Goal: Task Accomplishment & Management: Manage account settings

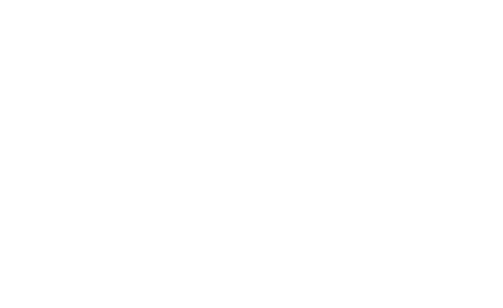
scroll to position [7, 0]
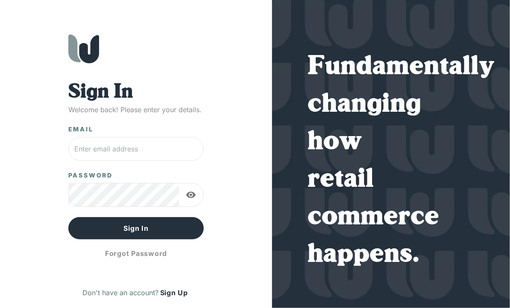
type input "[EMAIL_ADDRESS][DOMAIN_NAME]"
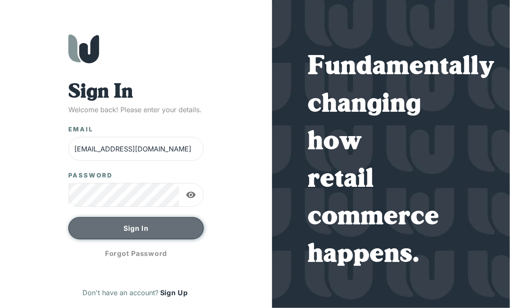
click at [127, 224] on button "Sign In" at bounding box center [136, 228] width 136 height 22
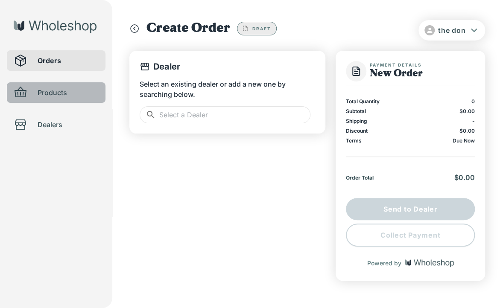
click at [34, 91] on div at bounding box center [26, 93] width 24 height 14
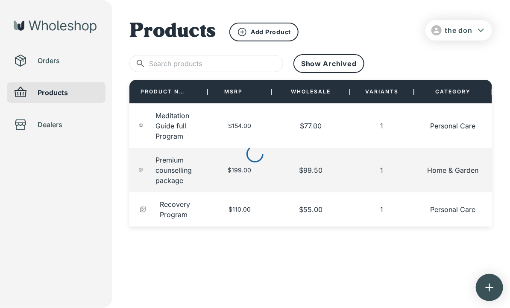
click at [270, 29] on div at bounding box center [255, 154] width 510 height 308
click at [269, 36] on div "Add Product" at bounding box center [264, 32] width 54 height 10
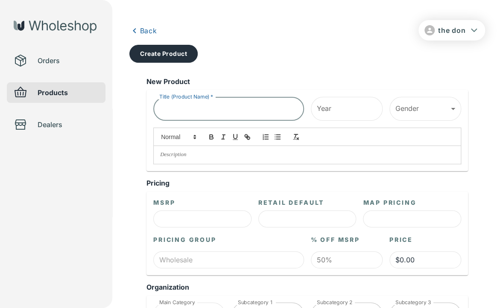
click at [207, 109] on input "Title (Product Name)   *" at bounding box center [228, 109] width 151 height 24
type input "Basic Consultation"
click at [361, 111] on input "Year" at bounding box center [347, 109] width 72 height 24
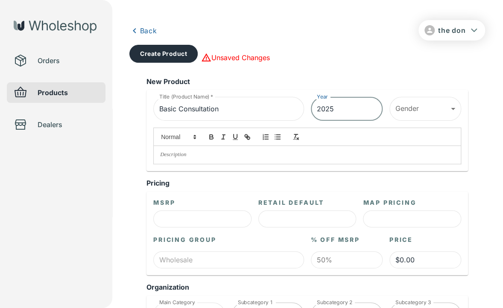
type input "2025"
click at [413, 125] on div at bounding box center [304, 143] width 315 height 44
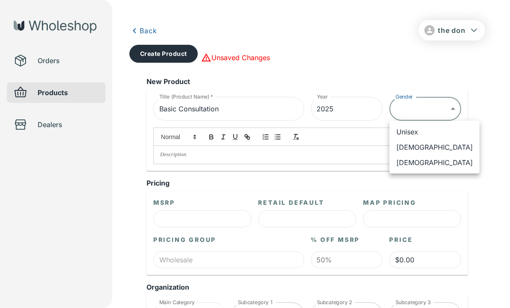
click at [434, 138] on li "Unisex" at bounding box center [435, 131] width 90 height 15
type input "******"
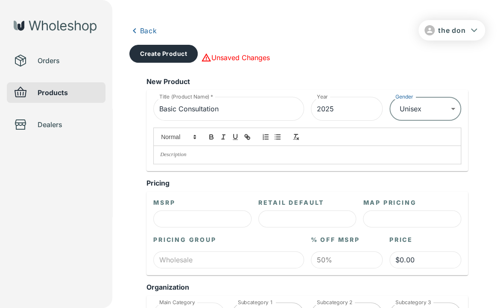
click at [331, 151] on p at bounding box center [307, 155] width 294 height 8
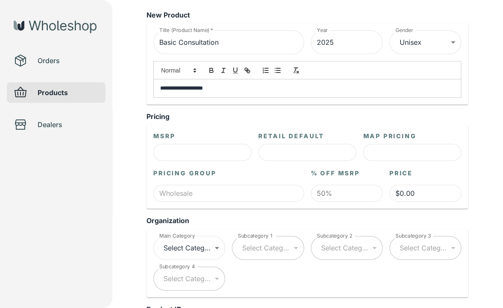
scroll to position [68, 0]
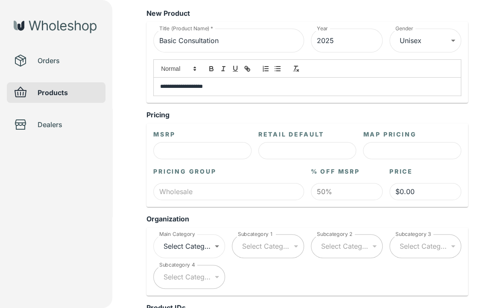
click at [223, 146] on input "text" at bounding box center [202, 150] width 98 height 17
type input "$2.00"
type input "$1.00"
type input "$22.00"
type input "$11.00"
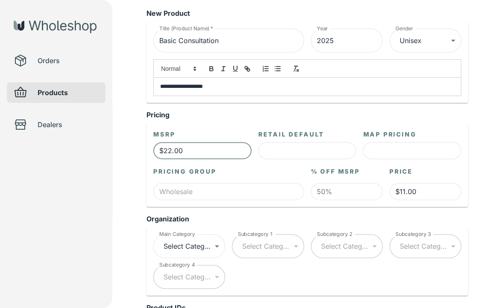
type input "$2.00"
type input "$1.00"
type input "$0.00"
type input "$4.00"
type input "$2.00"
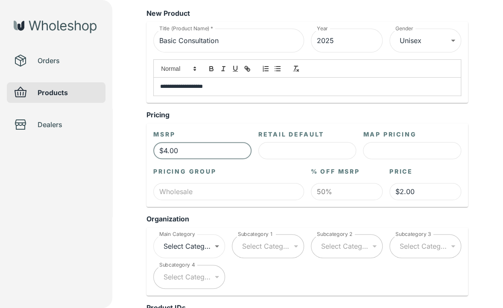
type input "$44.00"
type input "$22.00"
type input "$4.00"
type input "$2.00"
type input "$40.00"
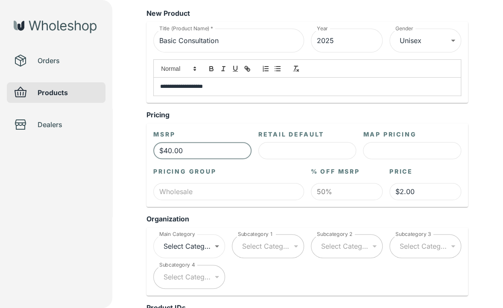
type input "$20.00"
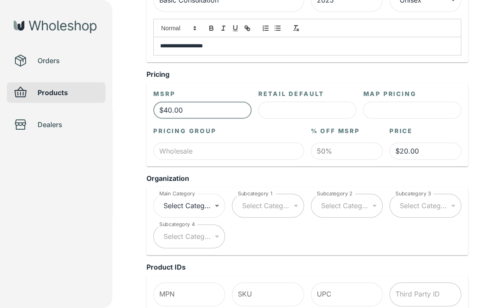
scroll to position [116, 0]
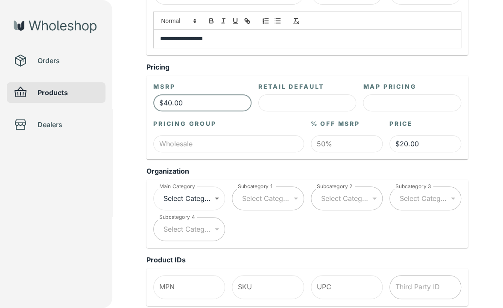
type input "$40.00"
click at [343, 140] on input "text" at bounding box center [359, 143] width 47 height 17
type input "0%"
type input "$40.00"
type input "0%"
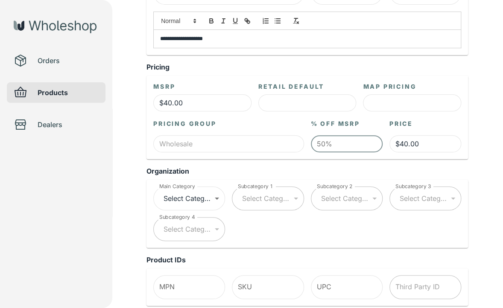
type input "$20.00"
type input "0%"
type input "$40.00"
type input "0%"
click at [431, 147] on input "$40.00" at bounding box center [426, 143] width 72 height 17
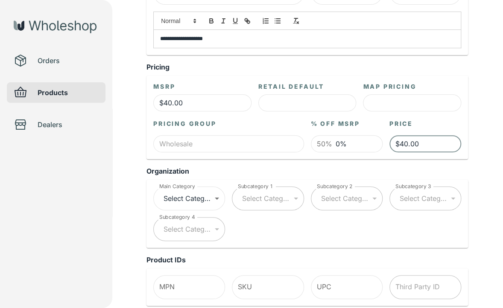
type input "$40.00"
click at [365, 140] on input "0%" at bounding box center [359, 143] width 47 height 17
type input "$20.00"
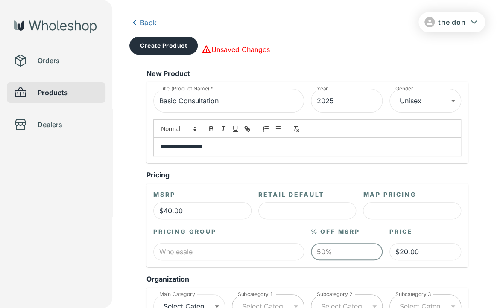
scroll to position [0, 0]
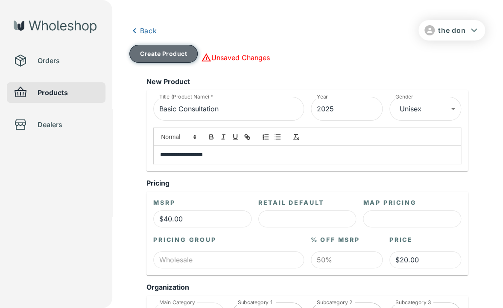
click at [159, 59] on button "Create Product" at bounding box center [163, 54] width 68 height 18
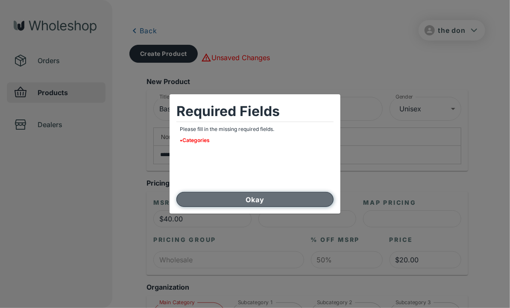
click at [258, 199] on button "Okay" at bounding box center [254, 199] width 157 height 15
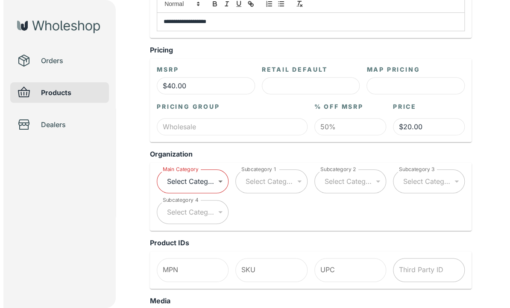
scroll to position [135, 0]
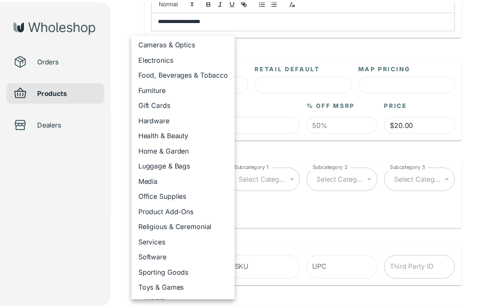
scroll to position [79, 0]
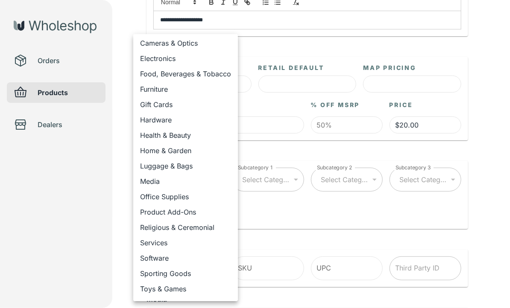
click at [196, 243] on li "Services" at bounding box center [185, 242] width 105 height 15
type input "**********"
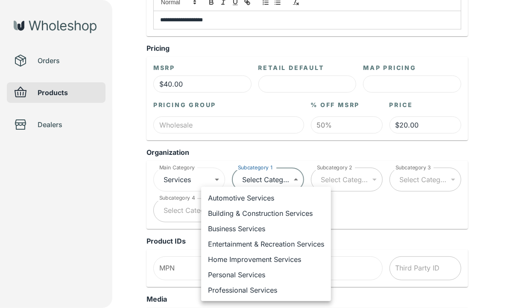
click at [280, 300] on ul "Automotive Services Building & Construction Services Business Services Entertai…" at bounding box center [266, 244] width 130 height 114
click at [279, 290] on li "Professional Services" at bounding box center [266, 290] width 130 height 15
type input "**********"
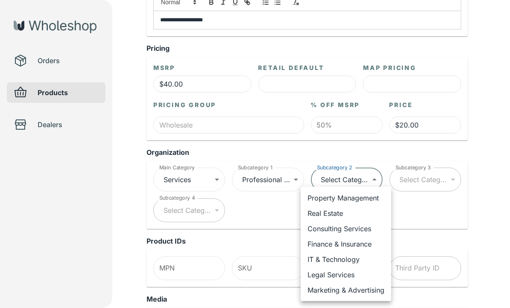
click at [369, 230] on li "Consulting Services" at bounding box center [346, 228] width 91 height 15
type input "**********"
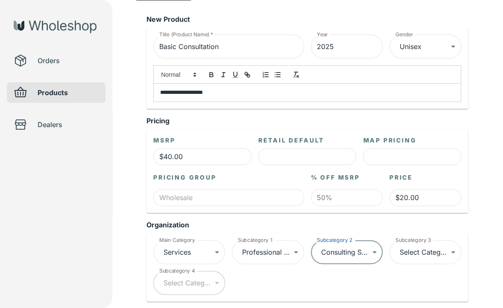
scroll to position [0, 0]
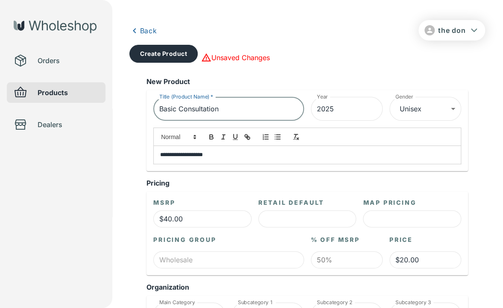
click at [235, 106] on input "Basic Consultation" at bounding box center [228, 109] width 151 height 24
type input "Basic Consultation matters health wellness"
click at [176, 50] on button "Create Product" at bounding box center [163, 54] width 68 height 18
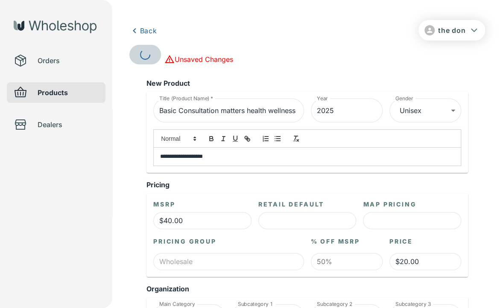
scroll to position [0, 0]
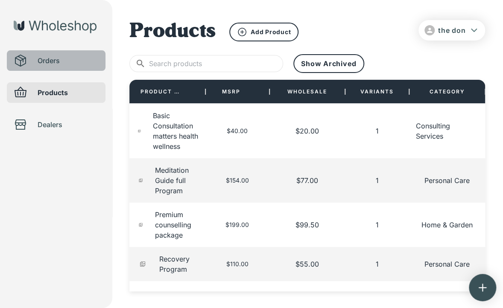
click at [51, 68] on div "Orders" at bounding box center [56, 60] width 99 height 21
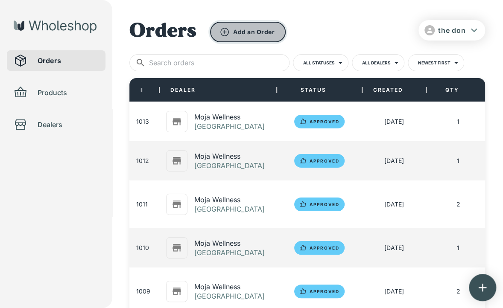
click at [254, 35] on button "Add an Order" at bounding box center [248, 32] width 76 height 21
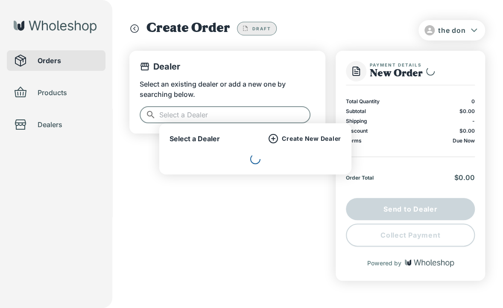
click at [234, 117] on input "text" at bounding box center [234, 114] width 151 height 17
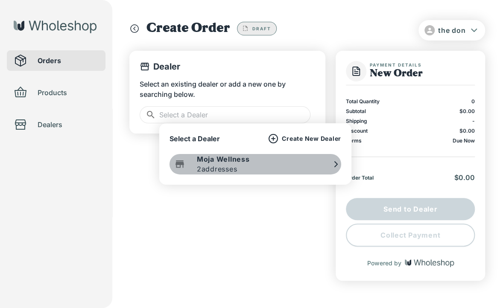
click at [217, 173] on p "2 addresses" at bounding box center [217, 169] width 41 height 10
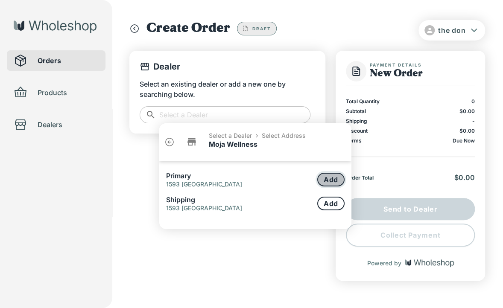
click at [330, 177] on button "Add" at bounding box center [330, 180] width 27 height 14
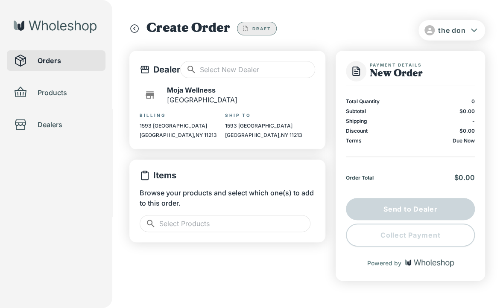
click at [253, 221] on input "text" at bounding box center [234, 223] width 151 height 17
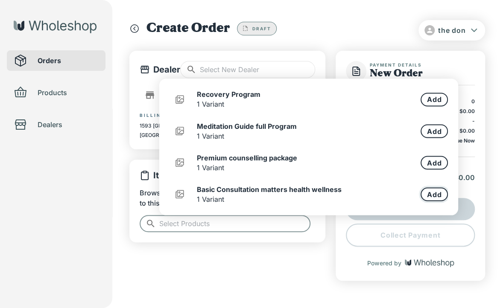
click at [434, 195] on button "Add" at bounding box center [434, 195] width 27 height 14
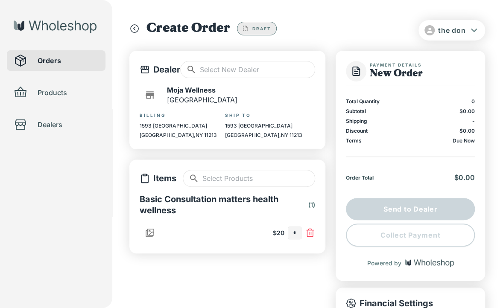
type input "*"
click at [296, 231] on input "text" at bounding box center [294, 233] width 13 height 12
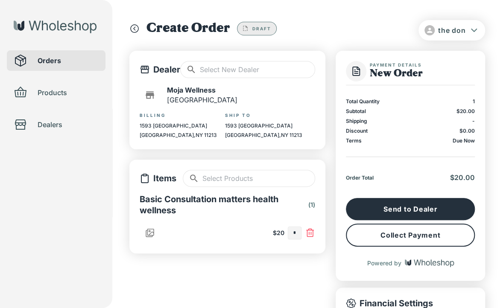
type input "*"
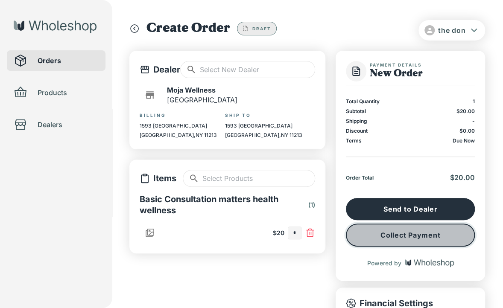
click at [387, 235] on button "Collect Payment" at bounding box center [410, 235] width 129 height 23
click at [383, 238] on button "Collect Payment" at bounding box center [410, 235] width 129 height 23
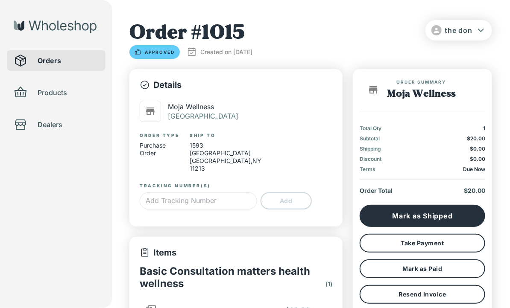
type input "*"
